Goal: Information Seeking & Learning: Learn about a topic

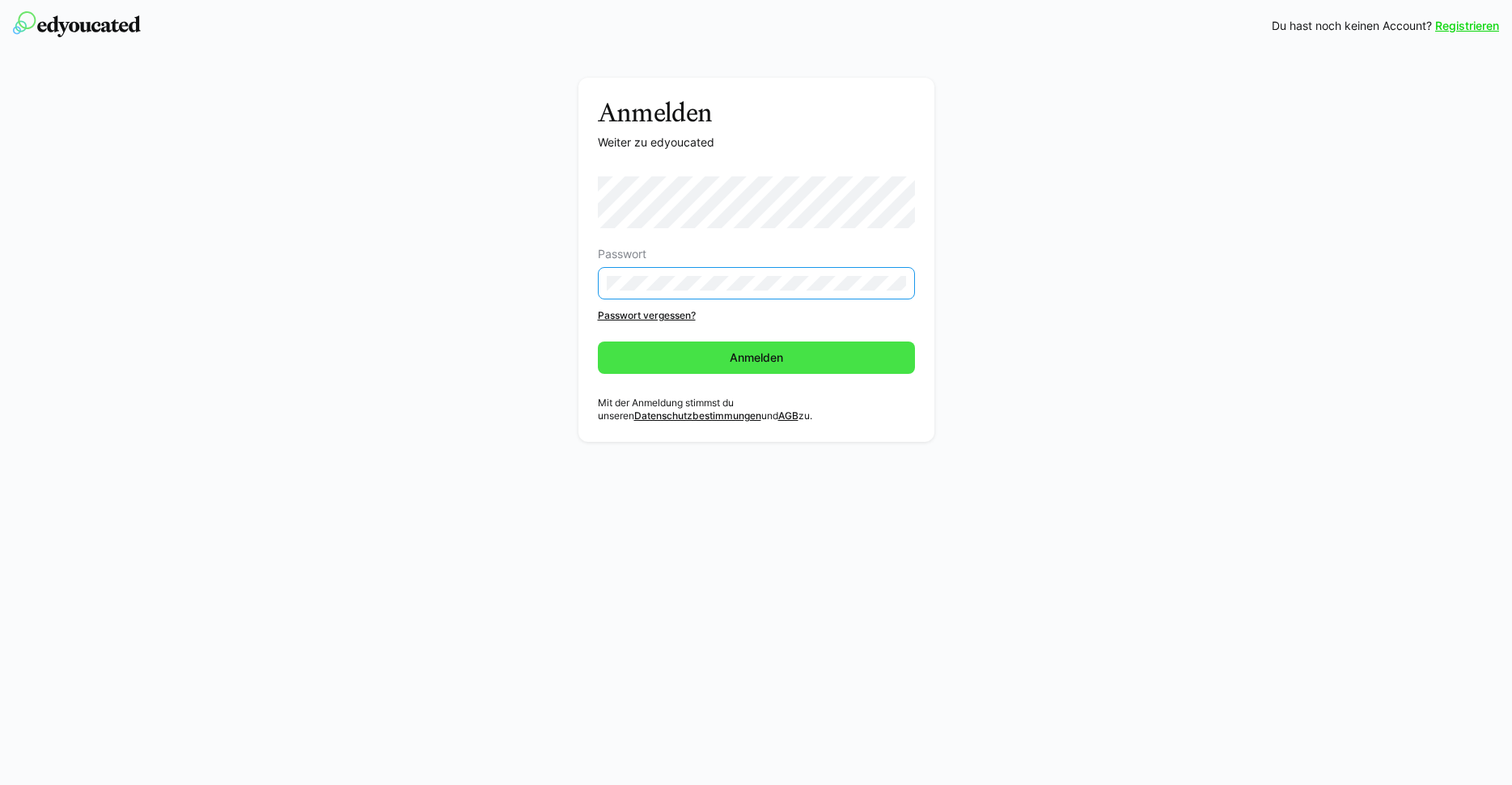
click at [773, 351] on span "Anmelden" at bounding box center [756, 358] width 58 height 16
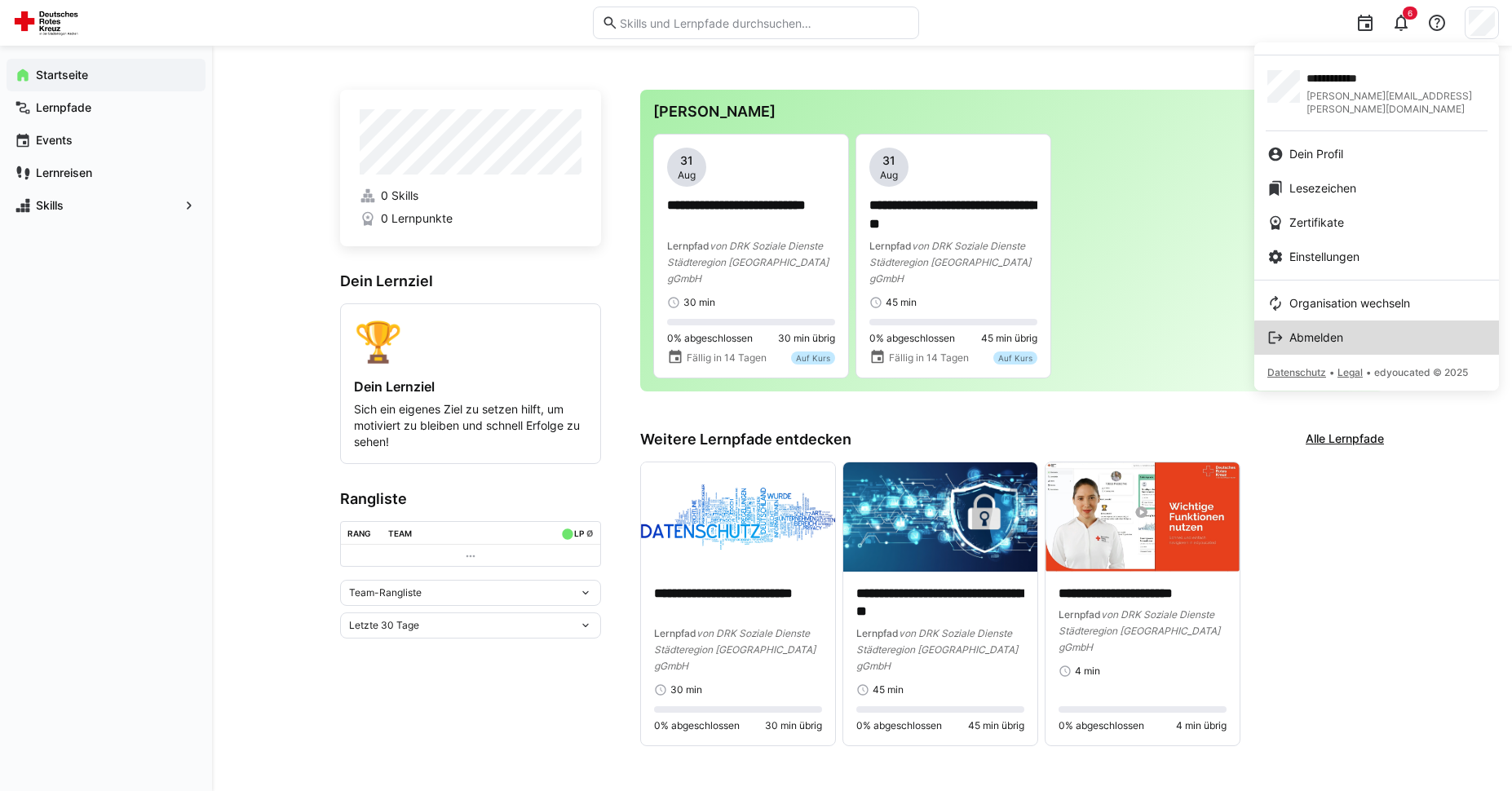
click at [1388, 341] on link "Abmelden" at bounding box center [1376, 337] width 245 height 34
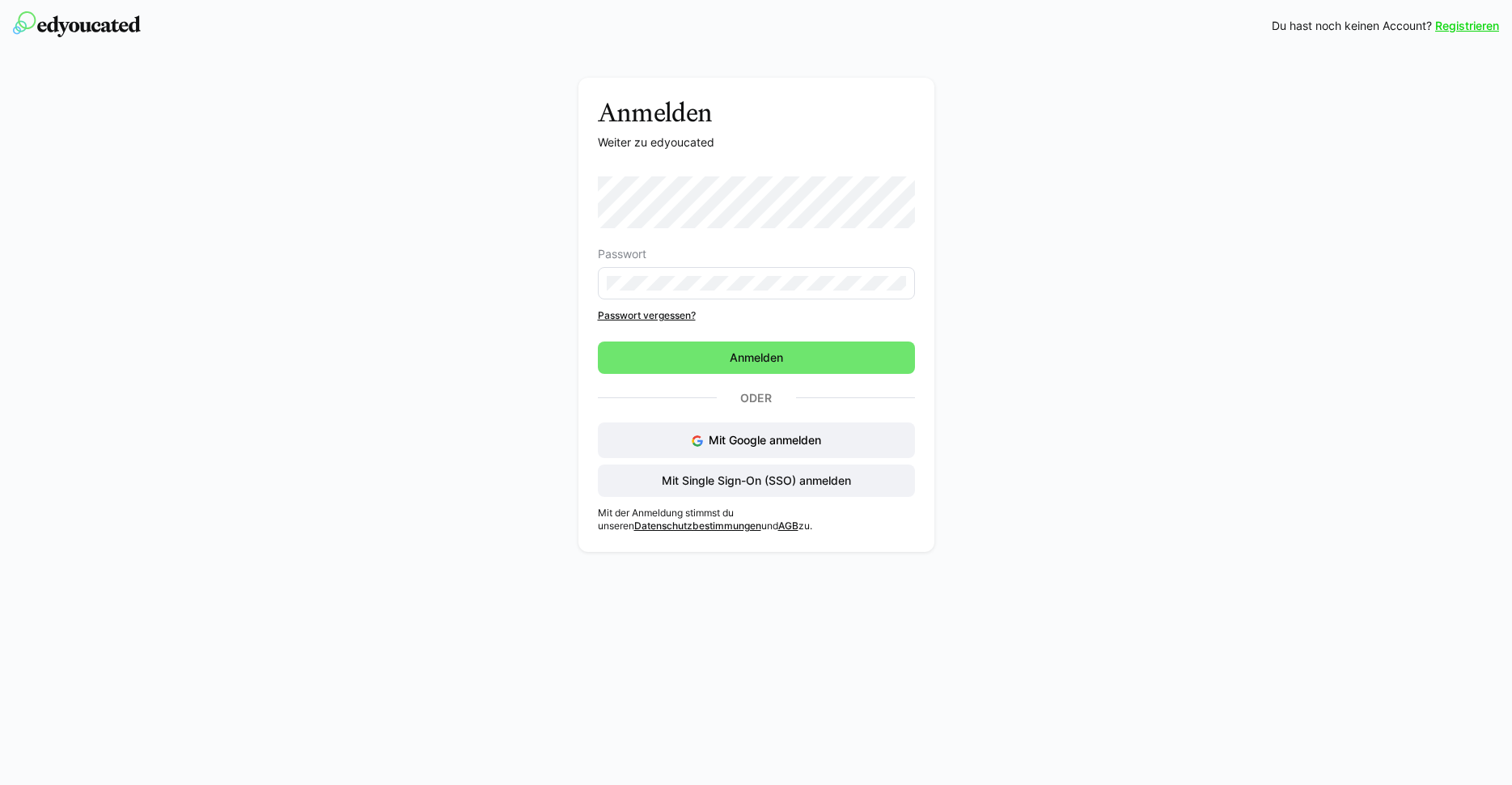
click at [767, 275] on eds-input at bounding box center [756, 283] width 317 height 33
click at [785, 274] on eds-input at bounding box center [756, 283] width 317 height 33
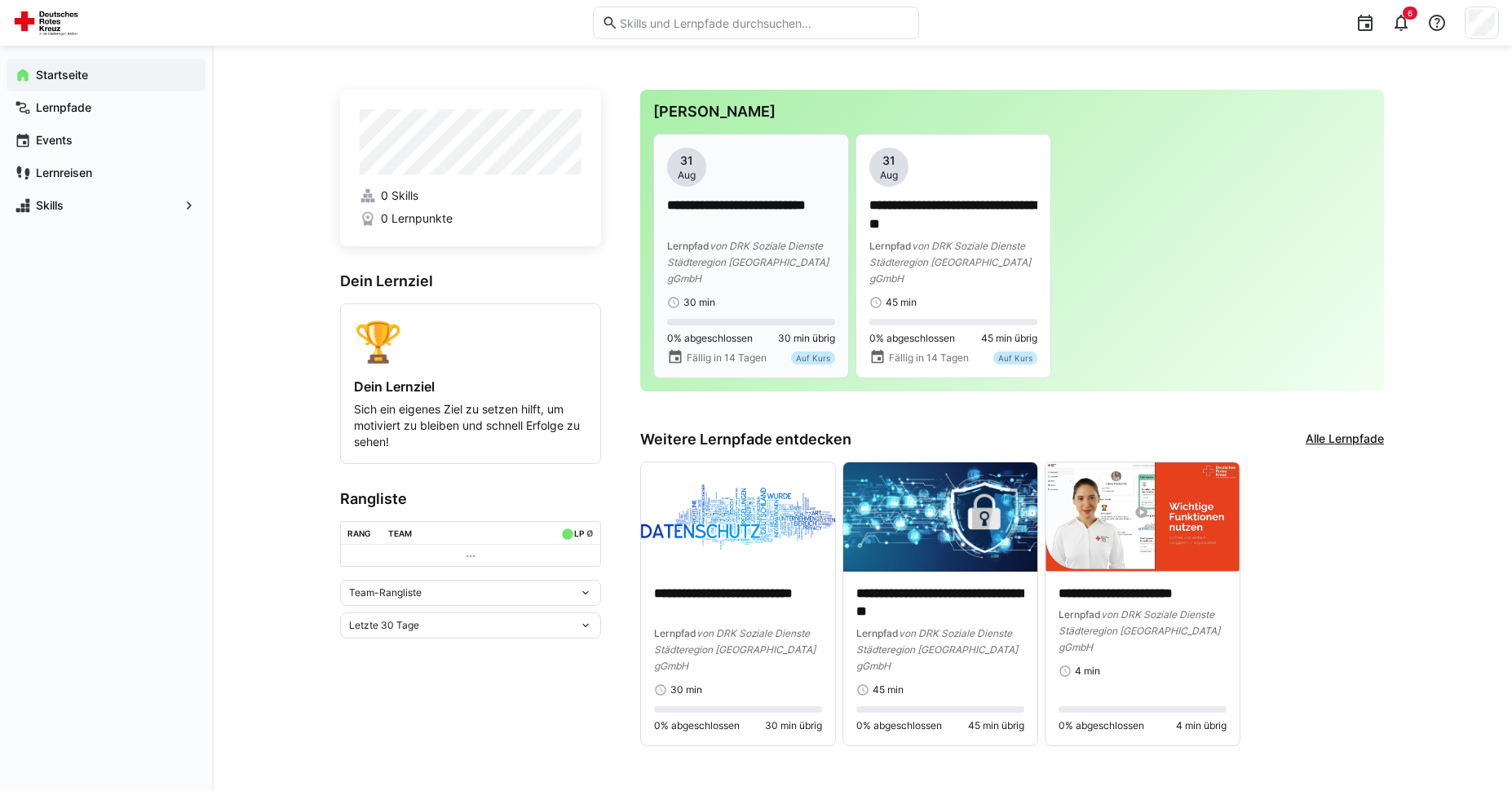
click at [768, 220] on p "**********" at bounding box center [751, 215] width 168 height 38
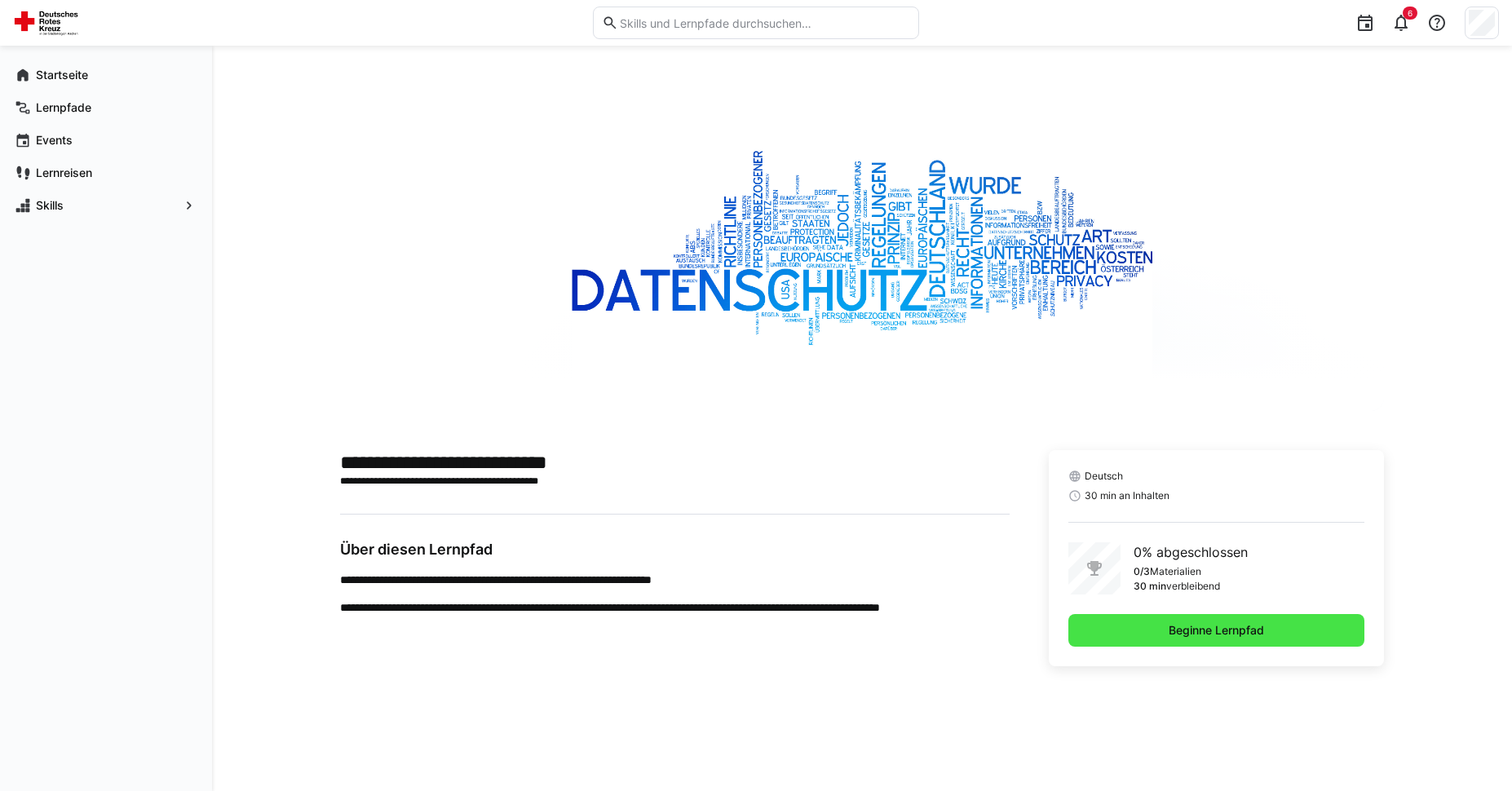
click at [1239, 637] on span "Beginne Lernpfad" at bounding box center [1217, 631] width 101 height 16
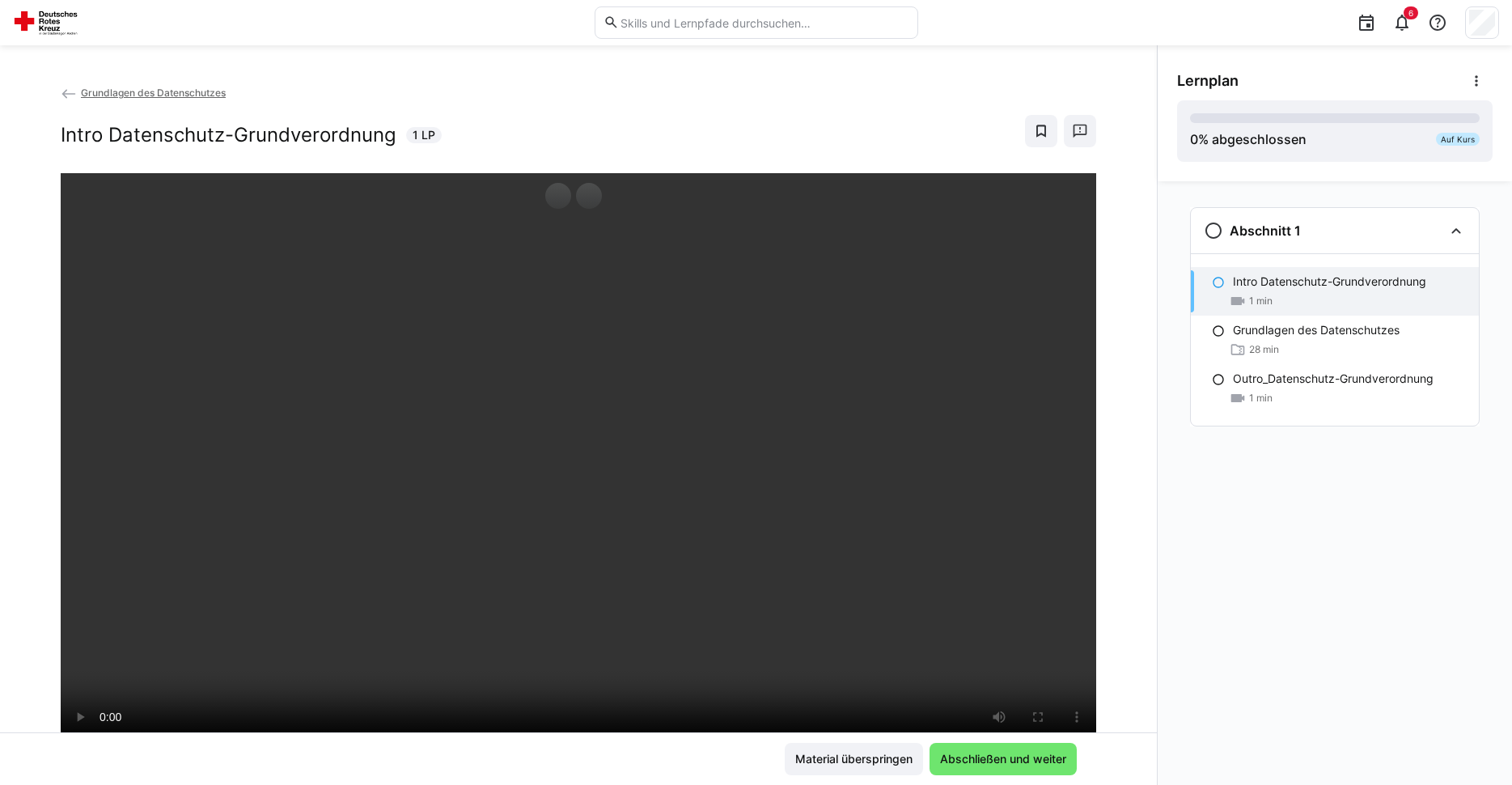
click at [66, 93] on eds-icon at bounding box center [69, 94] width 16 height 16
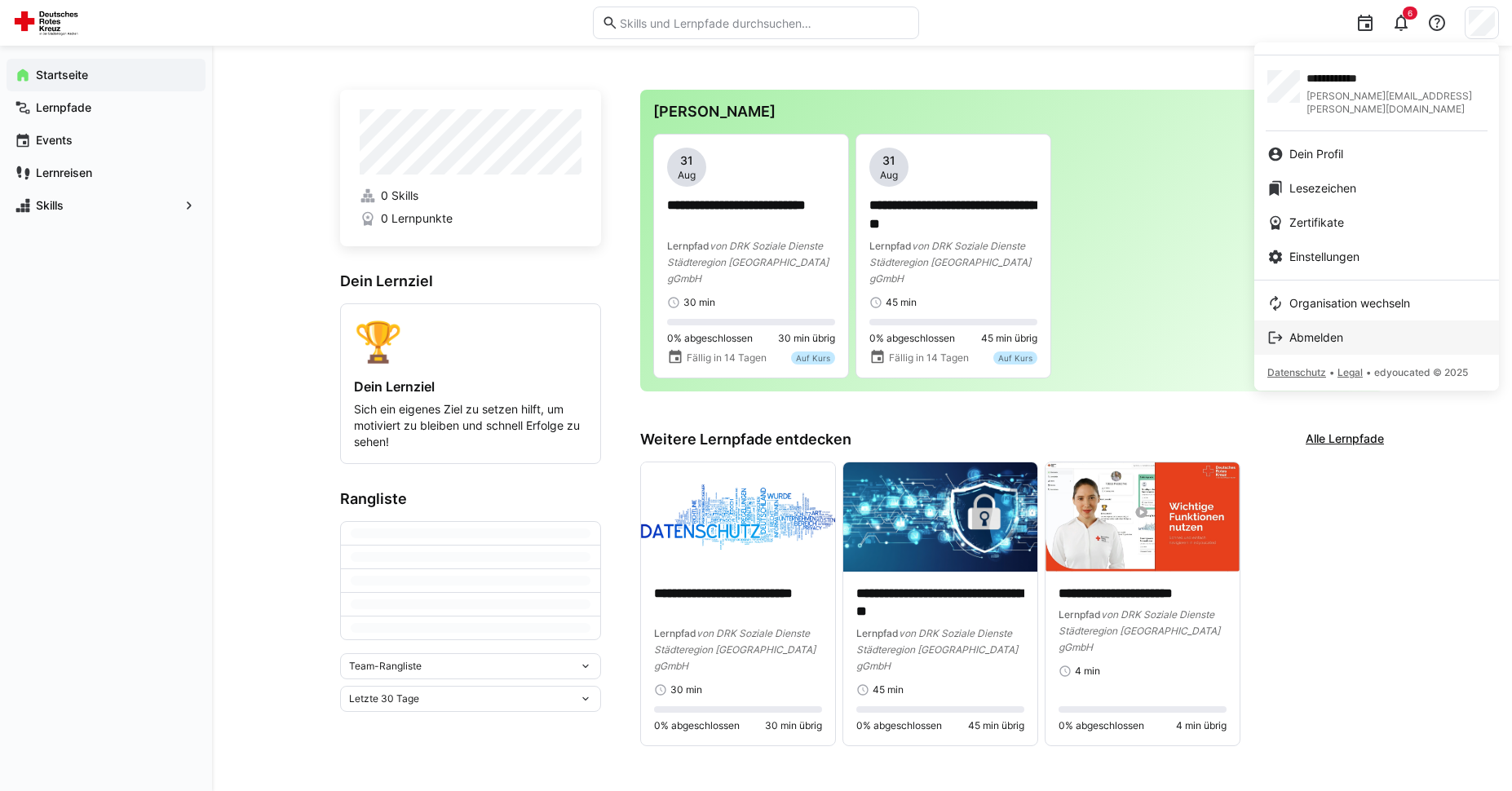
click at [1354, 330] on div "Abmelden" at bounding box center [1376, 338] width 219 height 16
